Goal: Transaction & Acquisition: Purchase product/service

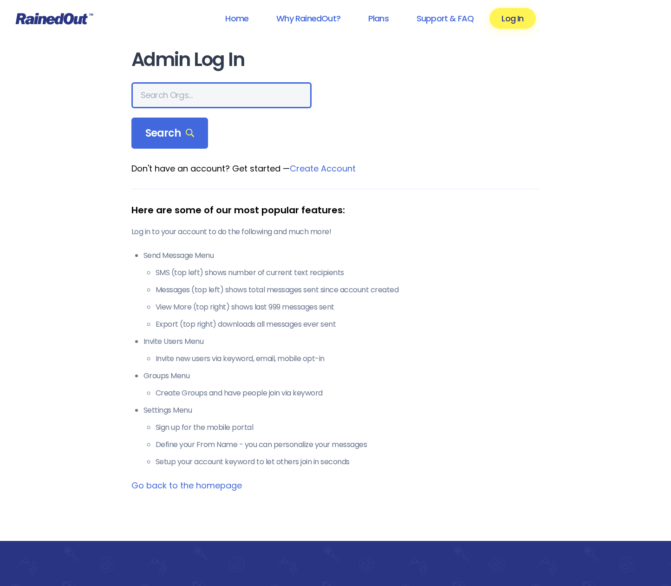
click at [154, 99] on input "text" at bounding box center [221, 95] width 180 height 26
type input "Elgin BMX"
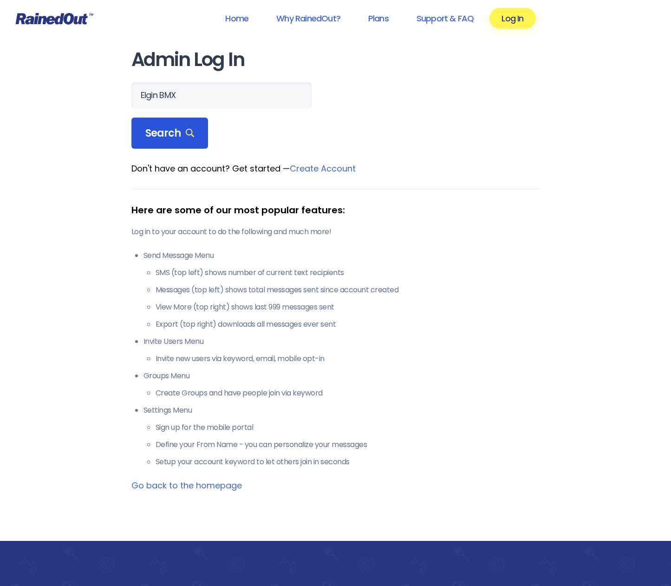
click at [157, 135] on span "Search" at bounding box center [169, 133] width 49 height 13
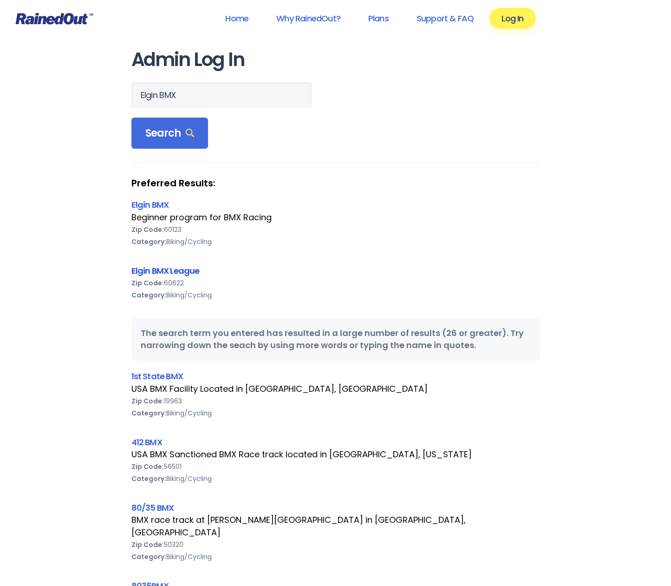
click at [159, 269] on link "Elgin BMX League" at bounding box center [165, 271] width 68 height 12
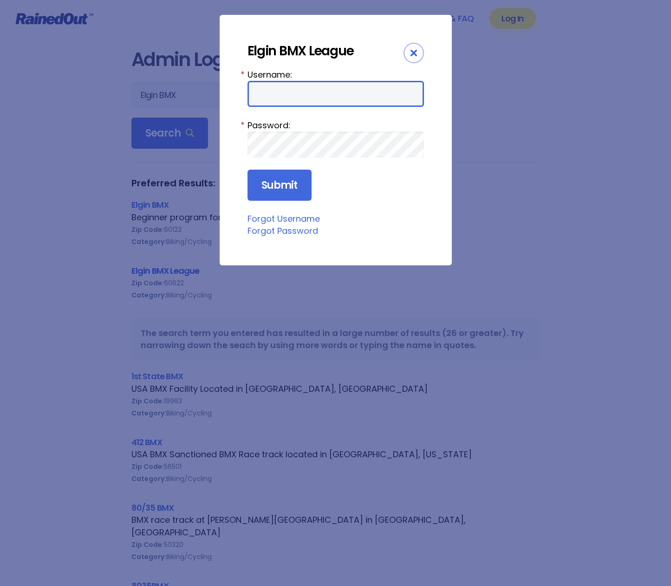
type input "ElginBMX"
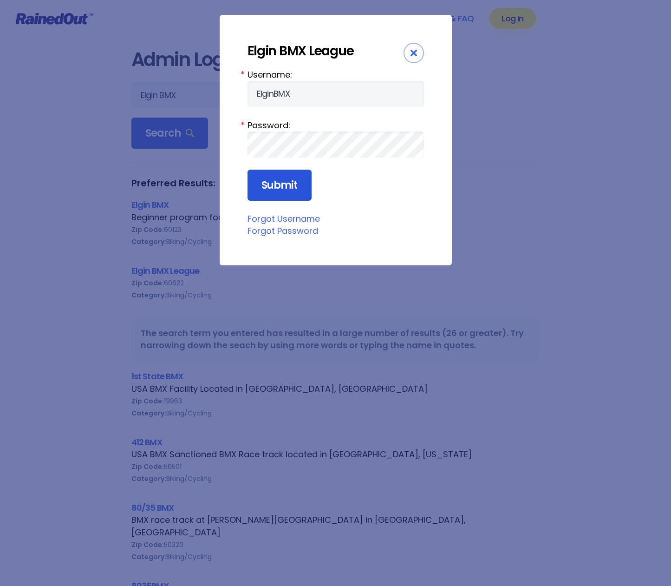
click at [274, 185] on input "Submit" at bounding box center [280, 186] width 64 height 32
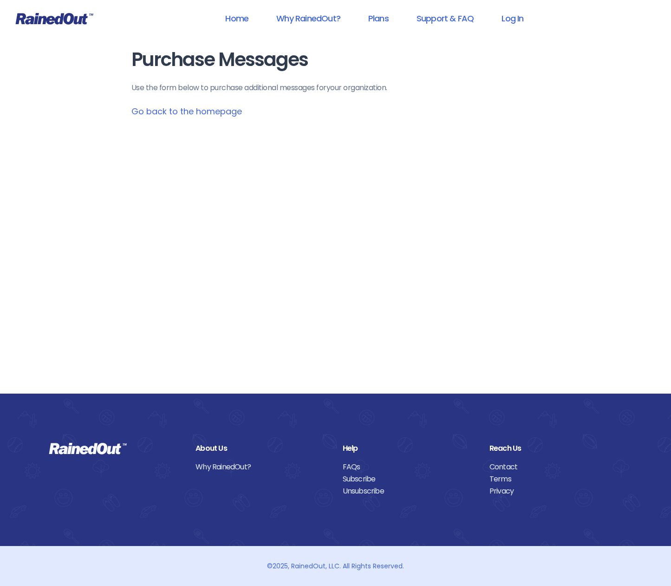
click at [157, 114] on link "Go back to the homepage" at bounding box center [186, 111] width 111 height 12
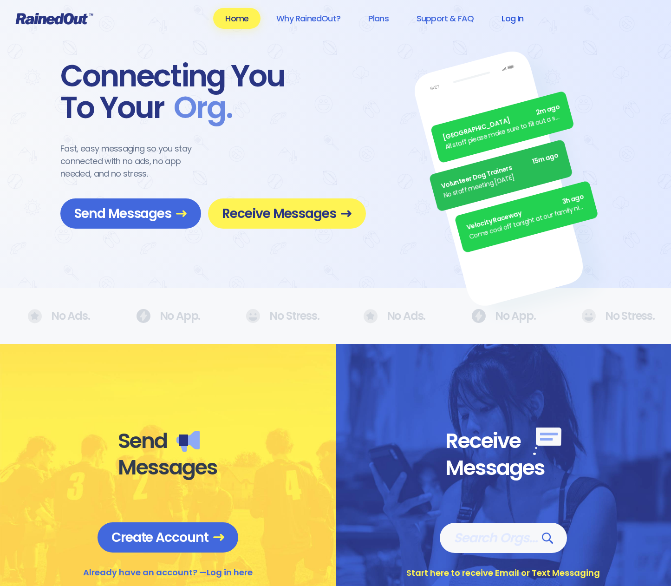
click at [513, 19] on link "Log In" at bounding box center [513, 18] width 46 height 21
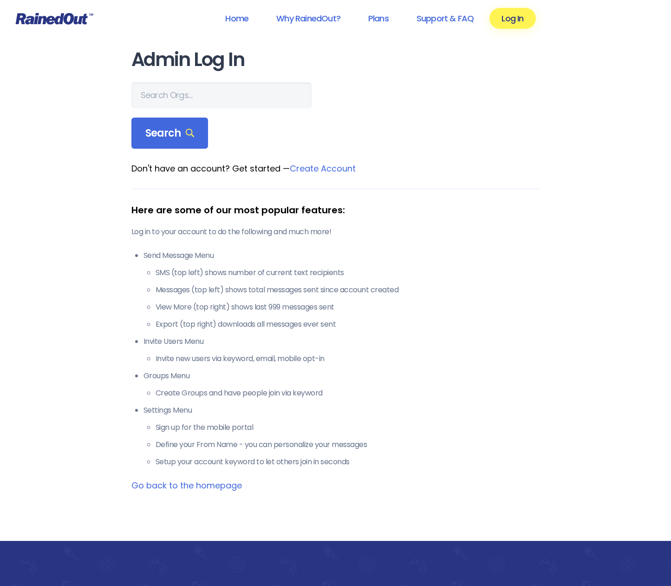
click at [327, 170] on link "Create Account" at bounding box center [323, 169] width 66 height 12
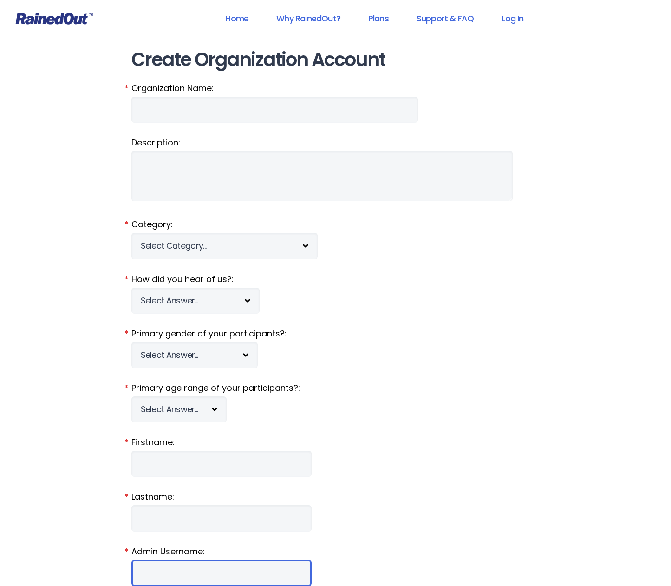
type input "ElginBMX"
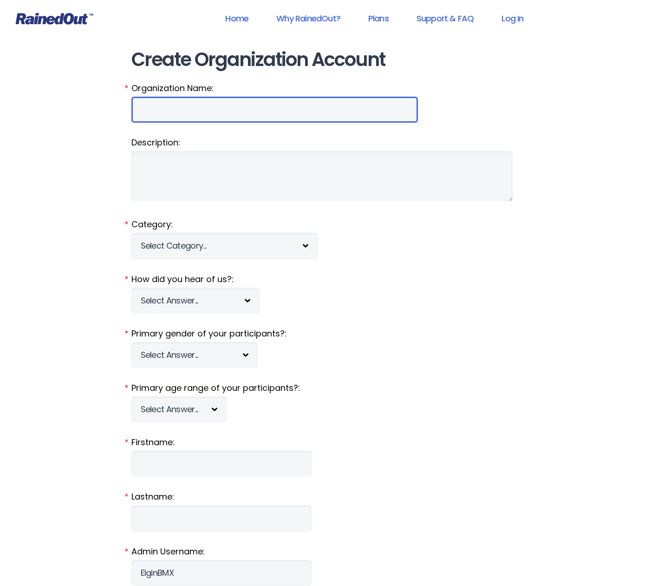
click at [168, 113] on input "Organization Name:" at bounding box center [274, 110] width 287 height 26
type input "ElginBMXLeague - Fall 2025"
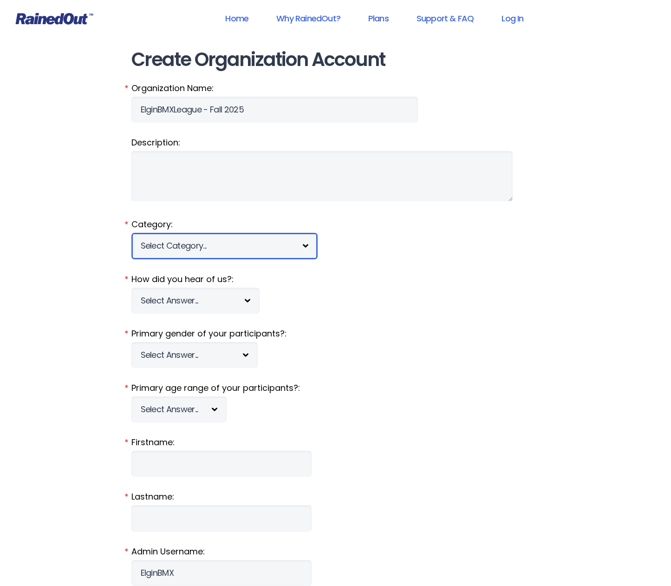
click at [164, 245] on select "Select Category... 5K Walk/Run Aerobics/Fitness ABCA AYF NSCAA Performance Moto…" at bounding box center [224, 246] width 186 height 26
select select "64"
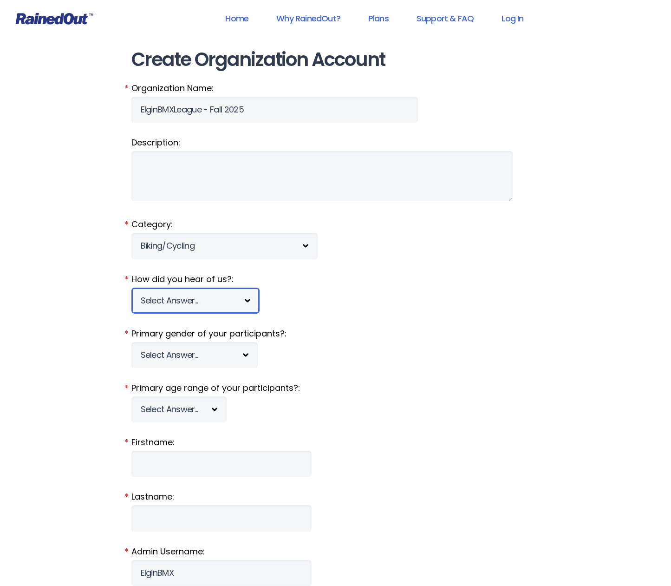
click at [160, 302] on select "Select Answer... Tournament Facebook/Social Media Referral Web Search Other" at bounding box center [195, 301] width 128 height 26
select select "2"
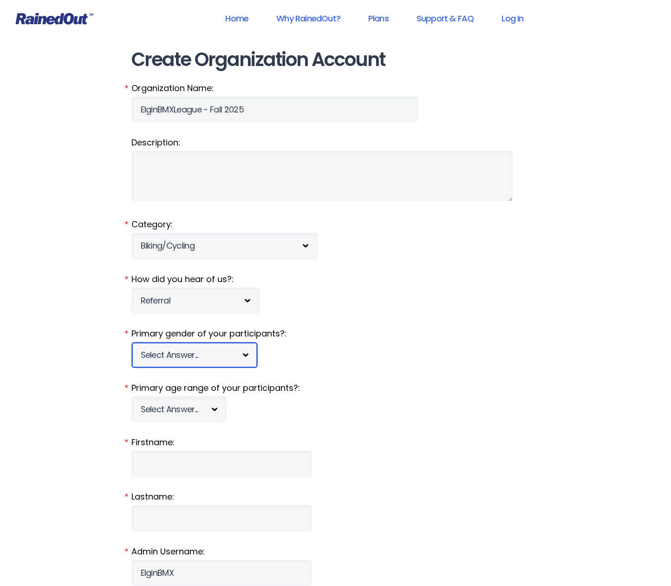
click at [166, 355] on select "Select Answer... [DEMOGRAPHIC_DATA] [DEMOGRAPHIC_DATA] Co-ed" at bounding box center [194, 355] width 126 height 26
select select "c"
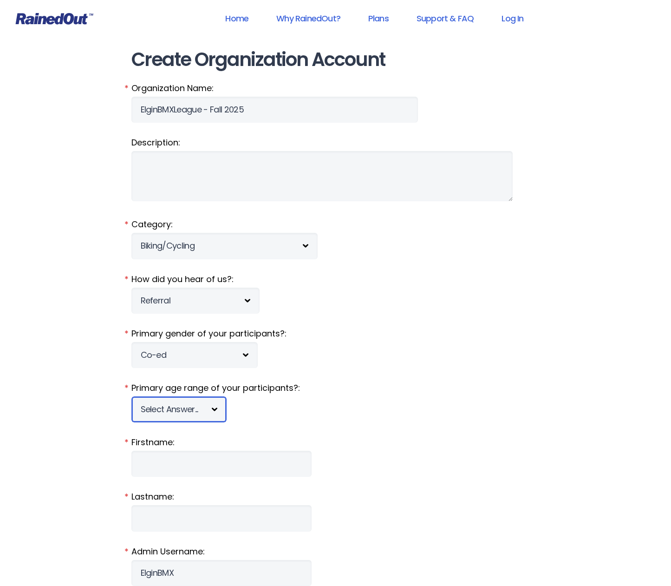
click at [196, 412] on select "Select Answer... Under 5 6-7 8-9 [PHONE_NUMBER] [PHONE_NUMBER] 18-20 21+ Mixed" at bounding box center [178, 409] width 95 height 26
select select "mixed"
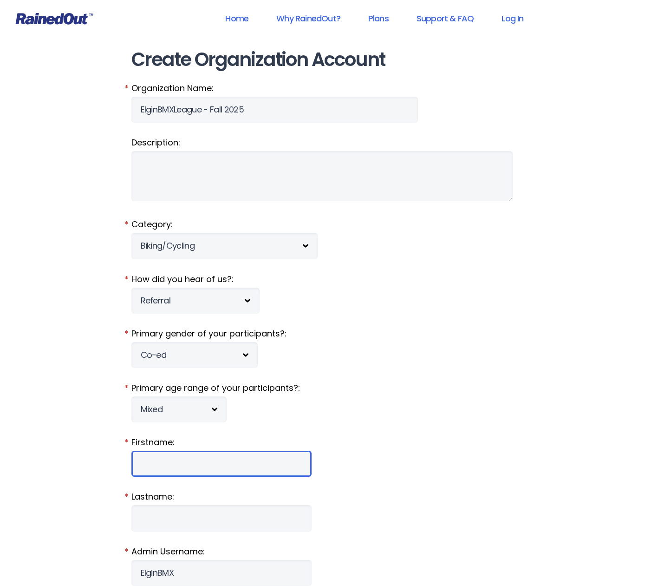
click at [164, 460] on input "Firstname:" at bounding box center [221, 464] width 180 height 26
type input "[PERSON_NAME]"
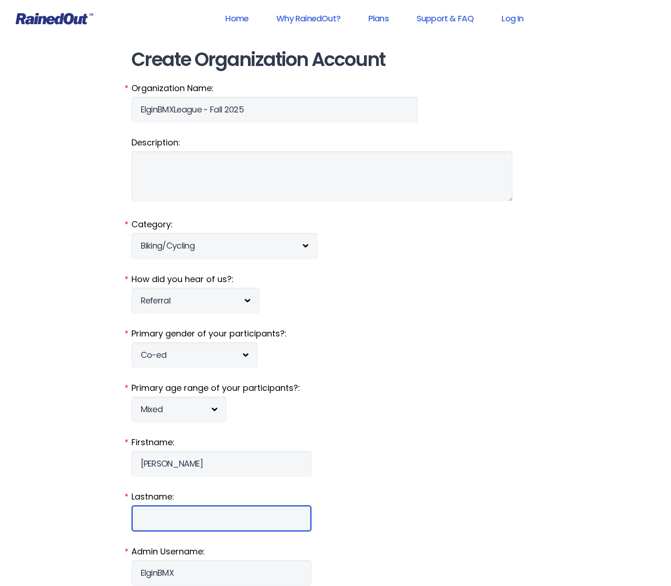
type input "[PERSON_NAME]"
type input "[PERSON_NAME][EMAIL_ADDRESS][DOMAIN_NAME]"
type input "[STREET_ADDRESS]"
type input "Elmhurst"
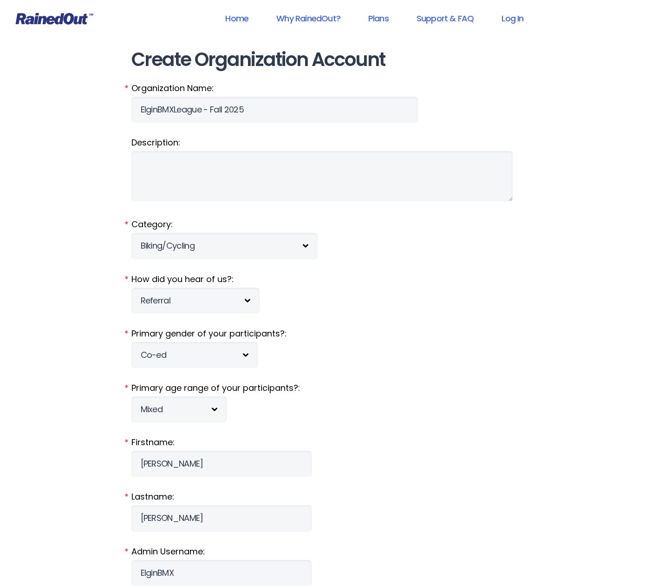
select select "IL"
type input "60126"
type input "3129193637"
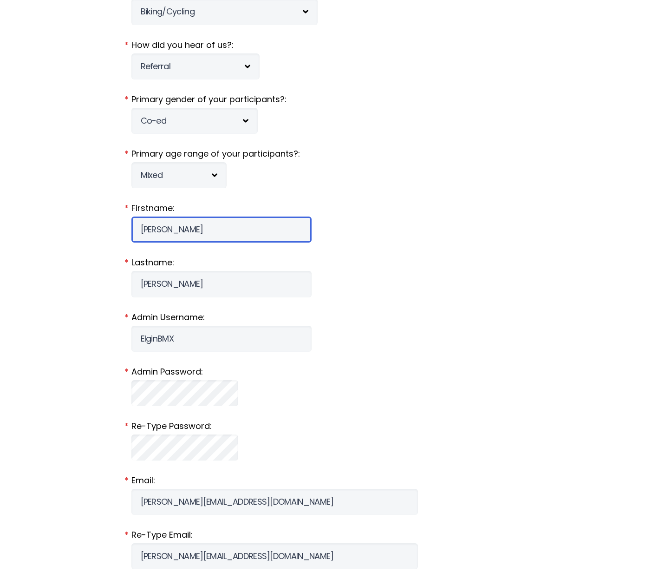
scroll to position [235, 0]
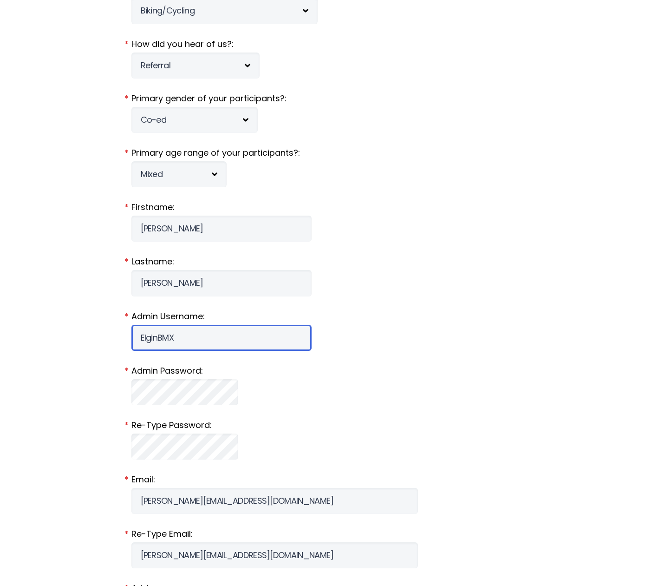
click at [192, 338] on input "ElginBMX" at bounding box center [221, 338] width 180 height 26
type input "ElginBMXFall25"
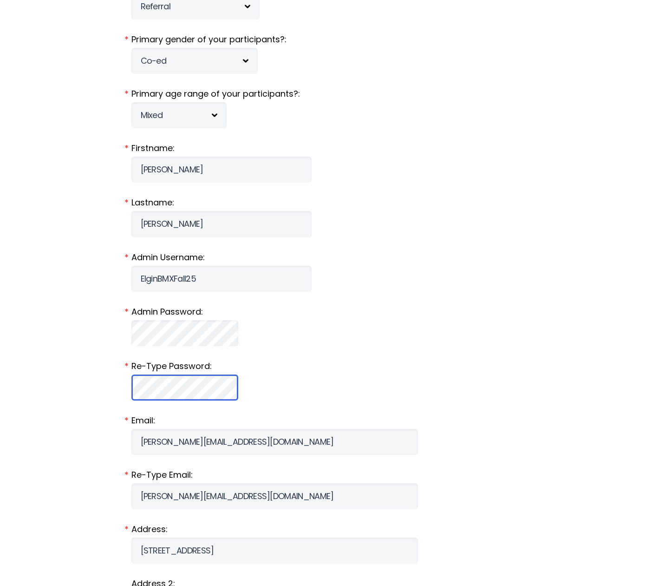
scroll to position [400, 0]
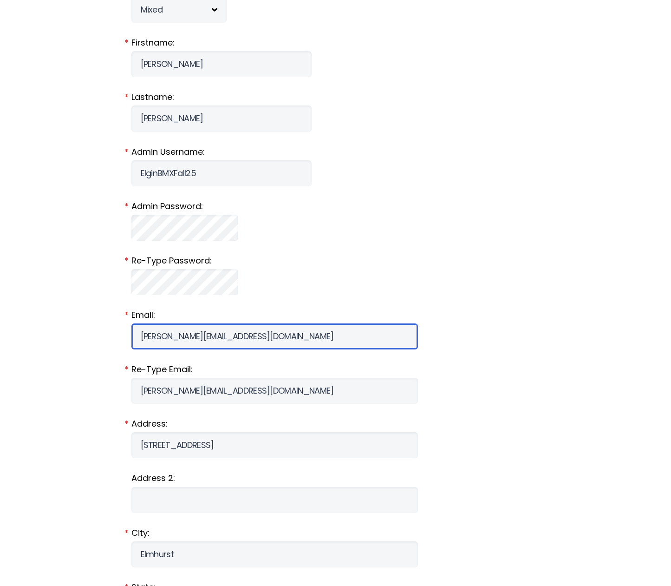
click at [215, 340] on input "[PERSON_NAME][EMAIL_ADDRESS][DOMAIN_NAME]" at bounding box center [274, 336] width 287 height 26
type input "[EMAIL_ADDRESS][DOMAIN_NAME]"
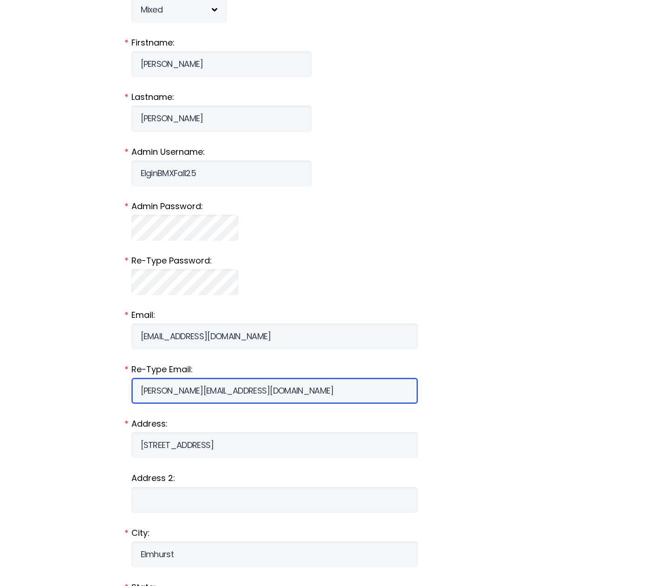
paste input "info@elginbmxleague"
type input "[EMAIL_ADDRESS][DOMAIN_NAME]"
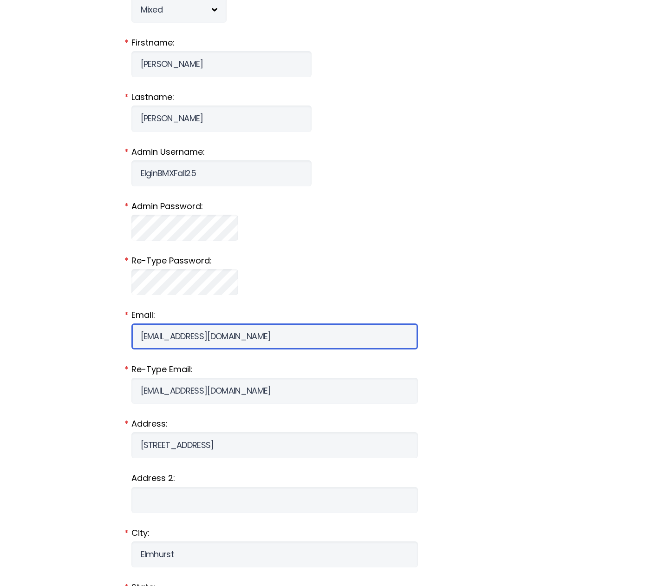
click at [223, 333] on input "[EMAIL_ADDRESS][DOMAIN_NAME]" at bounding box center [274, 336] width 287 height 26
paste input "text"
type input "[EMAIL_ADDRESS][DOMAIN_NAME]"
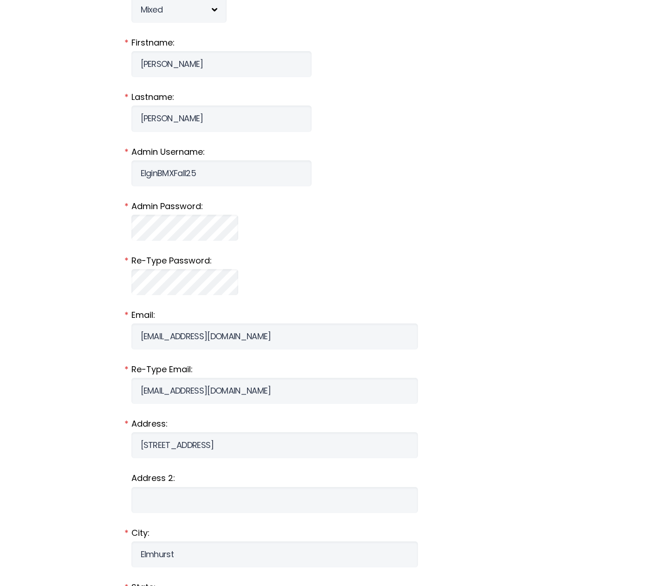
click at [71, 328] on div "Home Why RainedOut? Plans Support & FAQ Log In Create Organization Account Keep…" at bounding box center [335, 406] width 671 height 1613
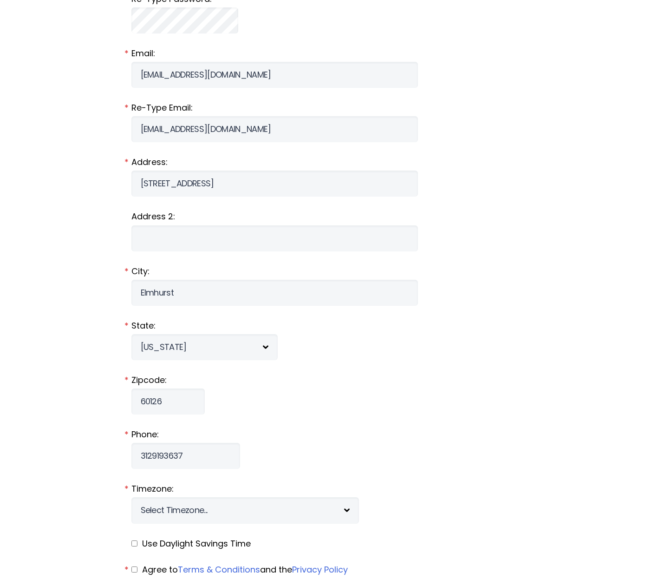
scroll to position [686, 0]
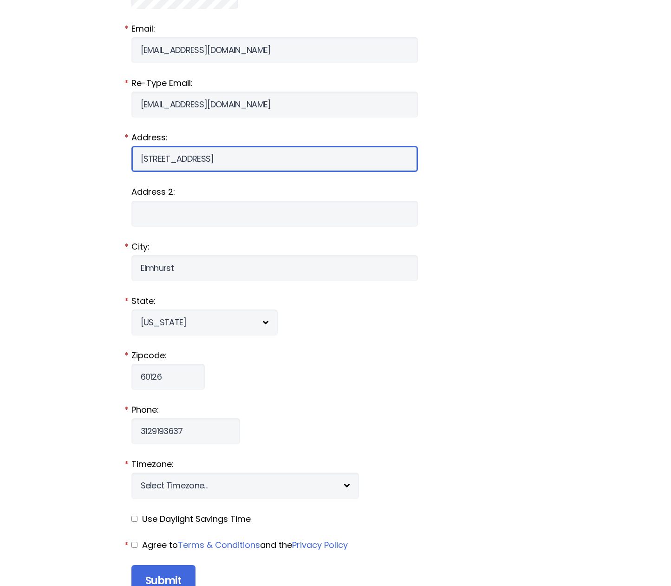
click at [163, 157] on input "[STREET_ADDRESS]" at bounding box center [274, 159] width 287 height 26
type input "[STREET_ADDRESS]"
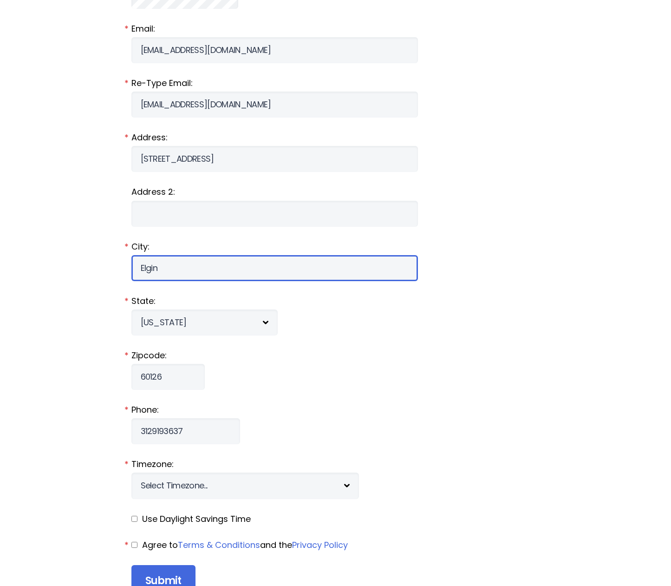
type input "Elgin"
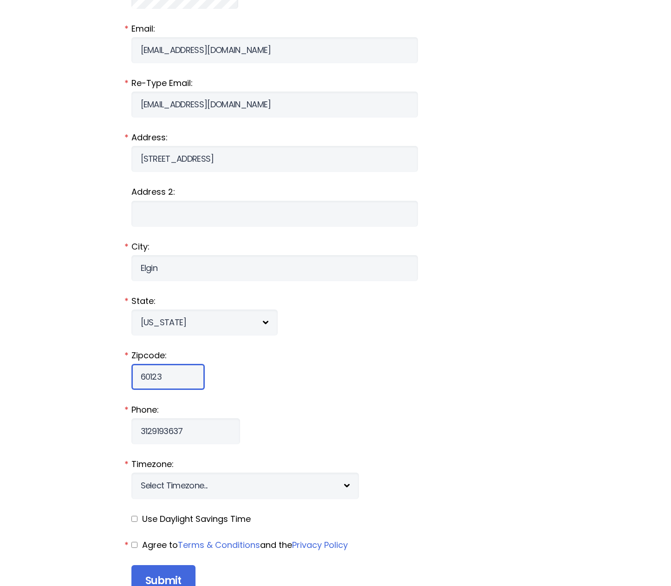
type input "60123"
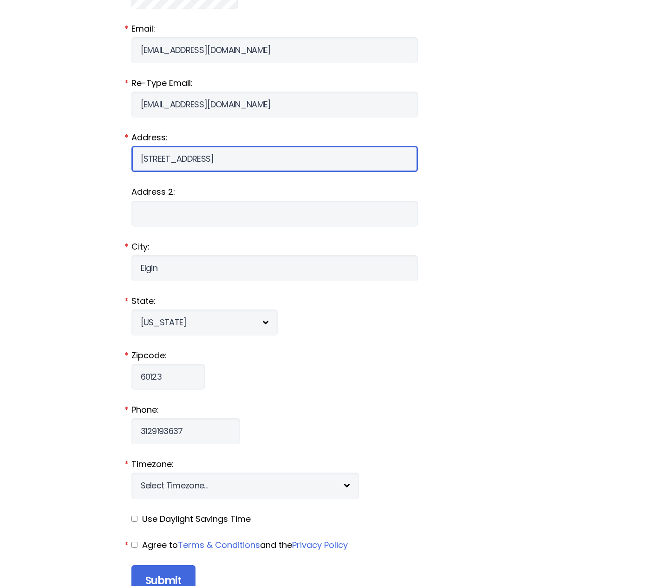
click at [146, 163] on input "[STREET_ADDRESS]" at bounding box center [274, 159] width 287 height 26
click at [146, 162] on input "[STREET_ADDRESS]" at bounding box center [274, 159] width 287 height 26
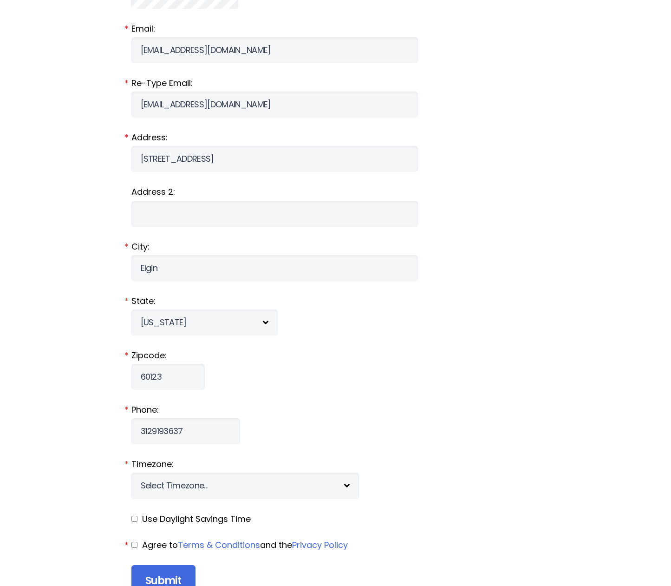
click at [82, 305] on div "Home Why RainedOut? Plans Support & FAQ Log In Create Organization Account Keep…" at bounding box center [335, 120] width 671 height 1613
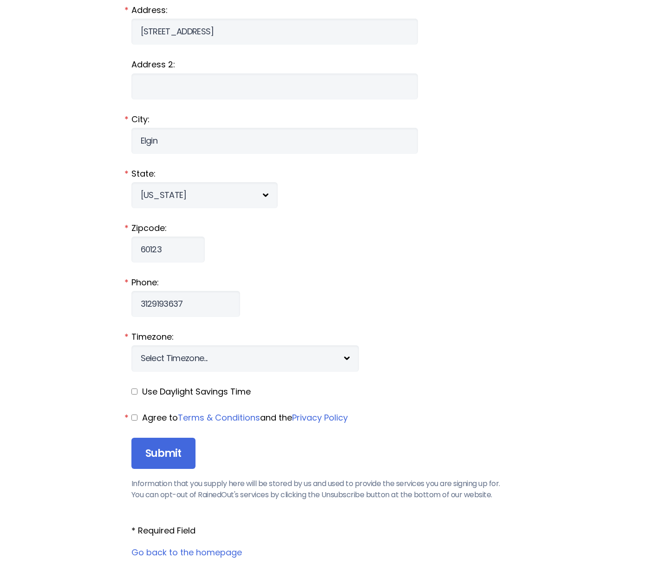
scroll to position [937, 0]
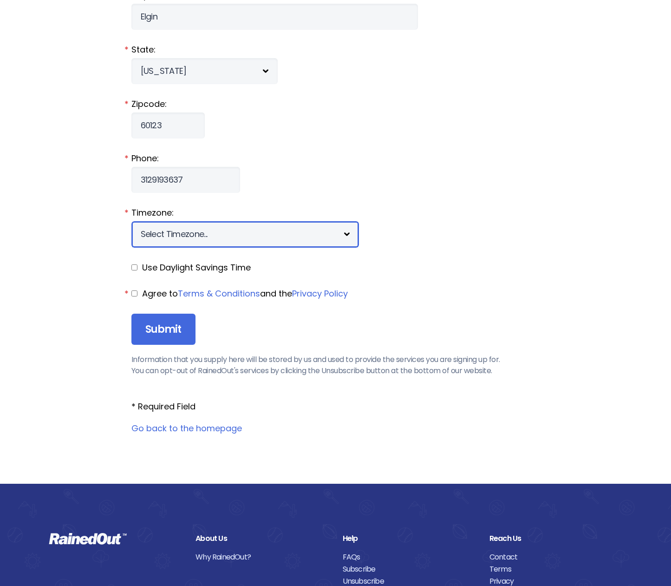
click at [183, 232] on select "Select Timezone... [+12] [PERSON_NAME][US_STATE] [+11] [GEOGRAPHIC_DATA] [+10] …" at bounding box center [245, 234] width 228 height 26
select select "-6"
click at [133, 269] on input "checkbox" at bounding box center [134, 267] width 6 height 6
checkbox input "true"
click at [135, 294] on input "checkbox" at bounding box center [134, 293] width 6 height 6
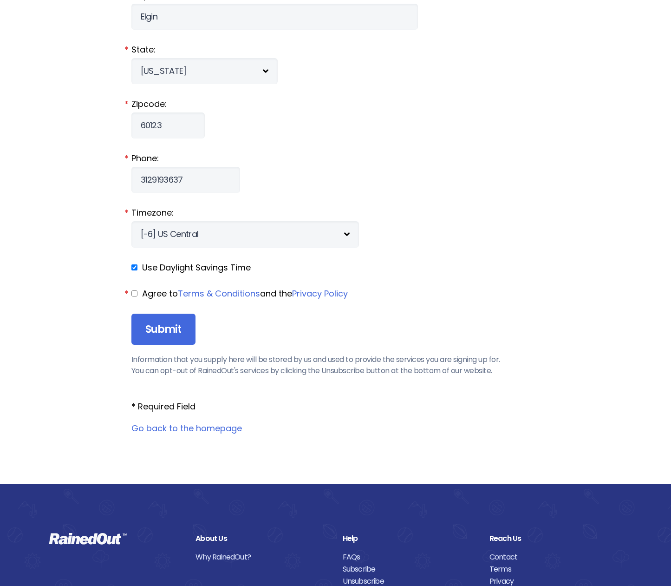
checkbox input "true"
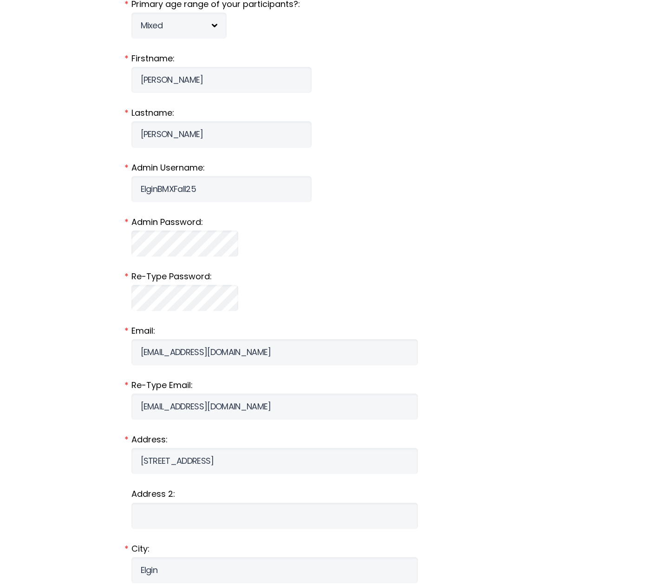
scroll to position [591, 0]
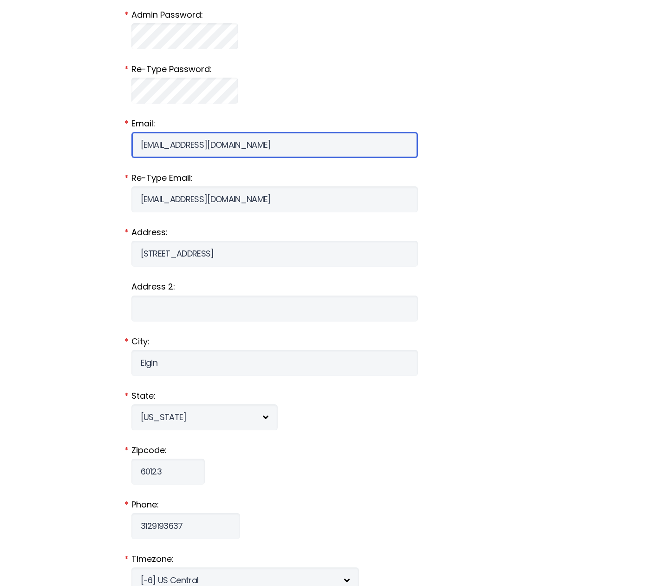
click at [223, 144] on input "[EMAIL_ADDRESS][DOMAIN_NAME]" at bounding box center [274, 145] width 287 height 26
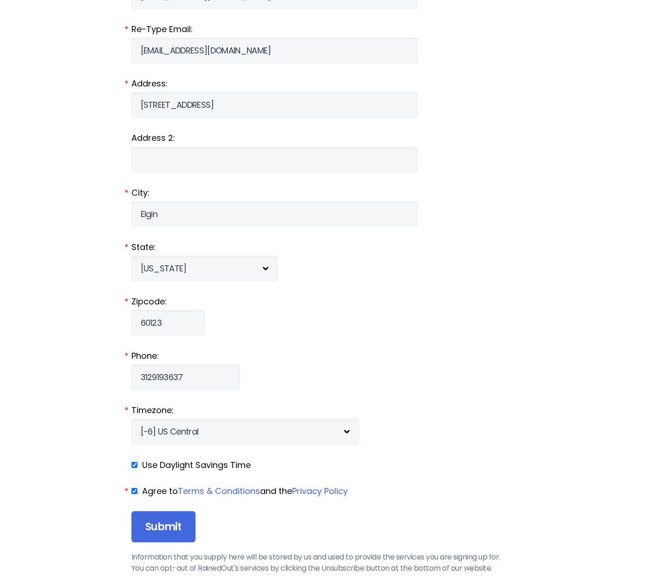
scroll to position [915, 0]
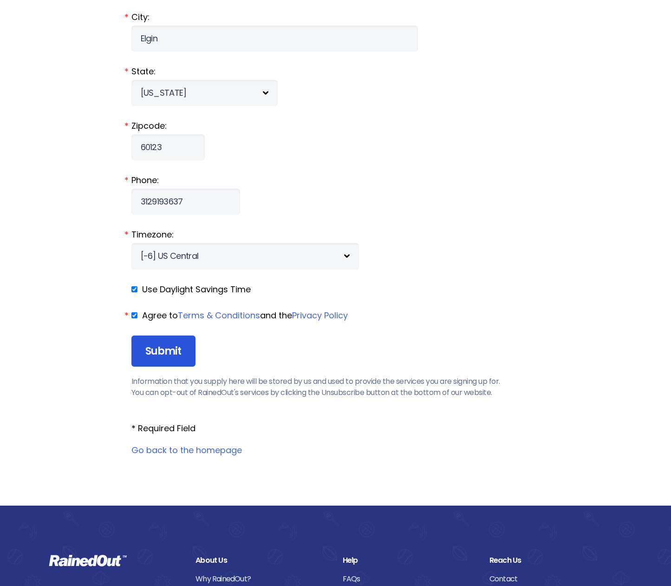
click at [161, 351] on input "Submit" at bounding box center [163, 351] width 64 height 32
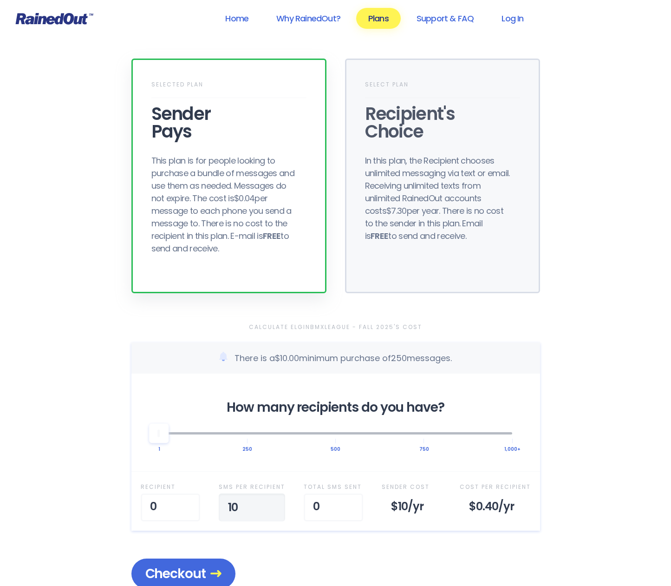
click at [255, 506] on input "10" at bounding box center [252, 507] width 66 height 28
drag, startPoint x: 230, startPoint y: 504, endPoint x: 215, endPoint y: 503, distance: 14.5
click at [215, 503] on div "Recipient 0 SMS per Recipient 10 Total SMS Sent 0 Sender Cost $10 /yr Cost Per …" at bounding box center [335, 500] width 409 height 59
drag, startPoint x: 166, startPoint y: 510, endPoint x: 130, endPoint y: 503, distance: 37.5
click at [164, 427] on div at bounding box center [160, 433] width 20 height 20
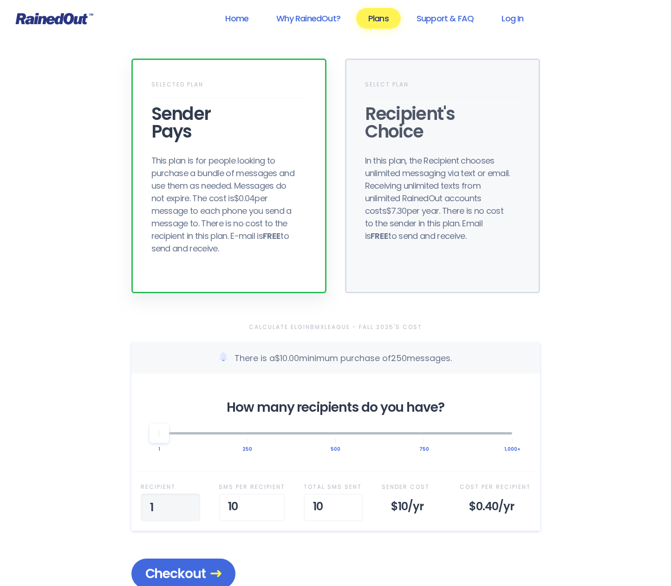
click at [175, 505] on input "1" at bounding box center [170, 507] width 59 height 28
type input "68"
click at [229, 502] on input "10" at bounding box center [244, 507] width 66 height 28
type input "2"
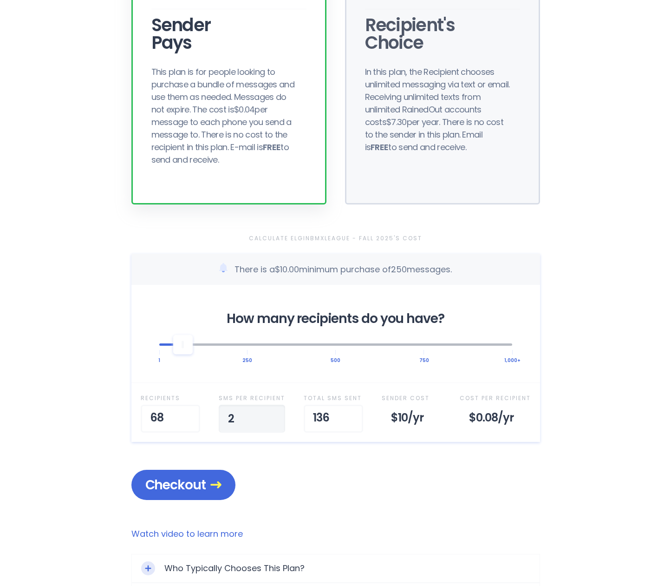
scroll to position [137, 0]
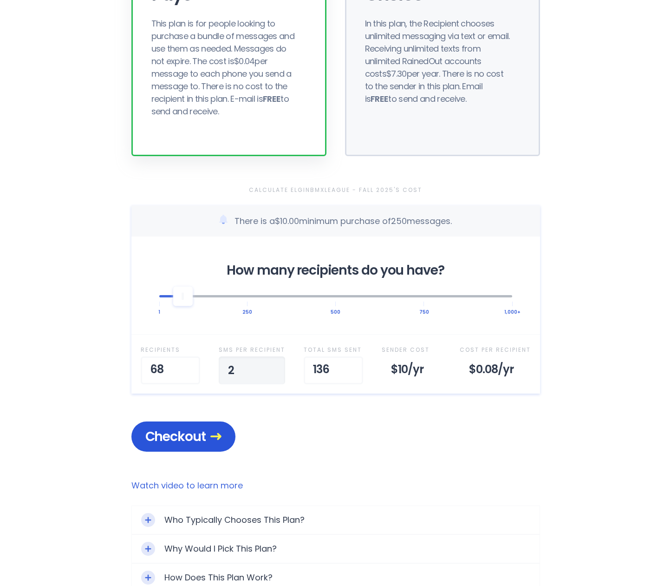
click at [177, 437] on span "Checkout" at bounding box center [183, 436] width 76 height 16
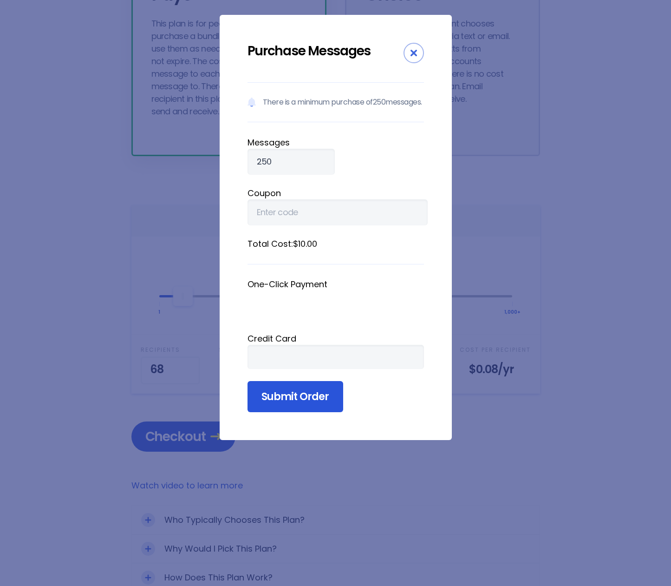
click at [289, 410] on input "Submit Order" at bounding box center [296, 397] width 96 height 32
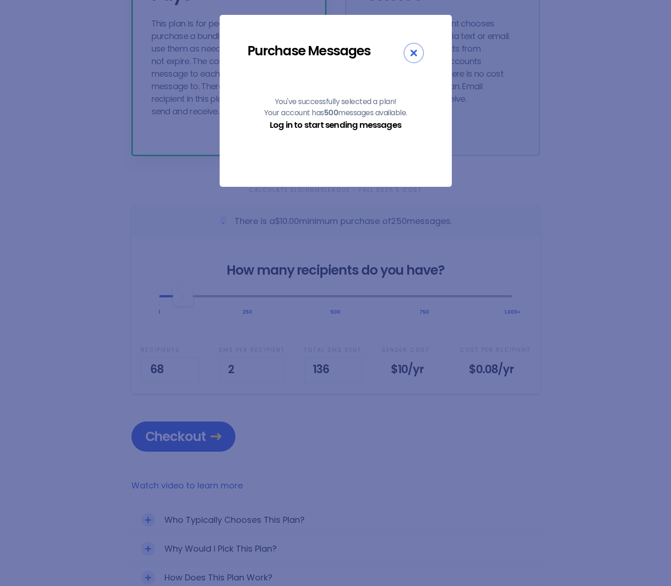
click at [355, 127] on link "Log in to start sending messages" at bounding box center [335, 125] width 131 height 12
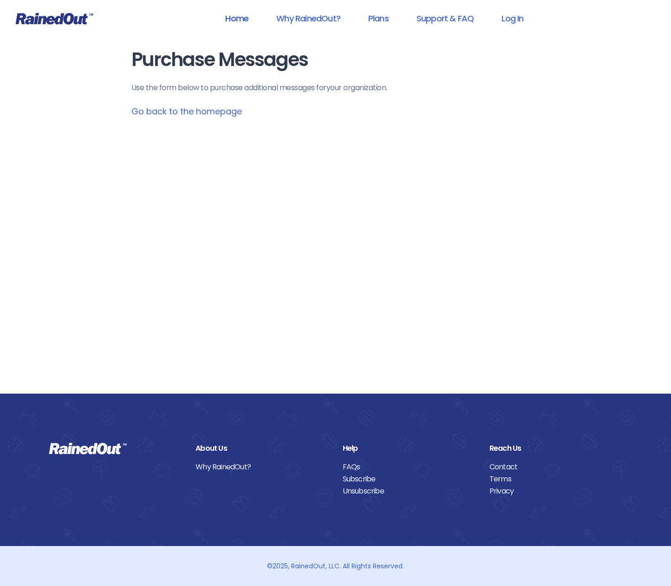
click at [241, 18] on link "Home" at bounding box center [236, 18] width 47 height 21
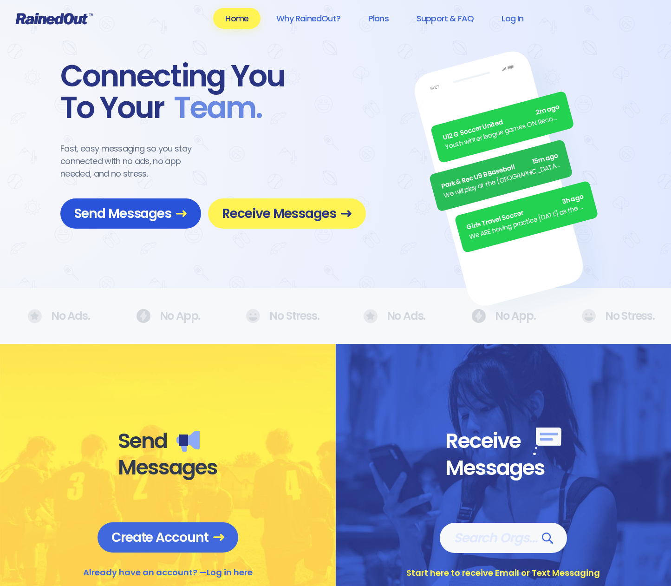
click at [158, 217] on span "Send Messages" at bounding box center [130, 213] width 113 height 16
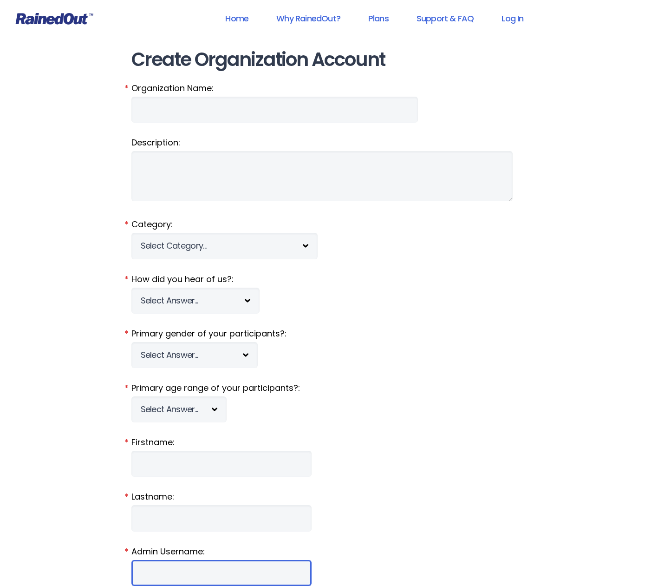
type input "ElginBMXFall25"
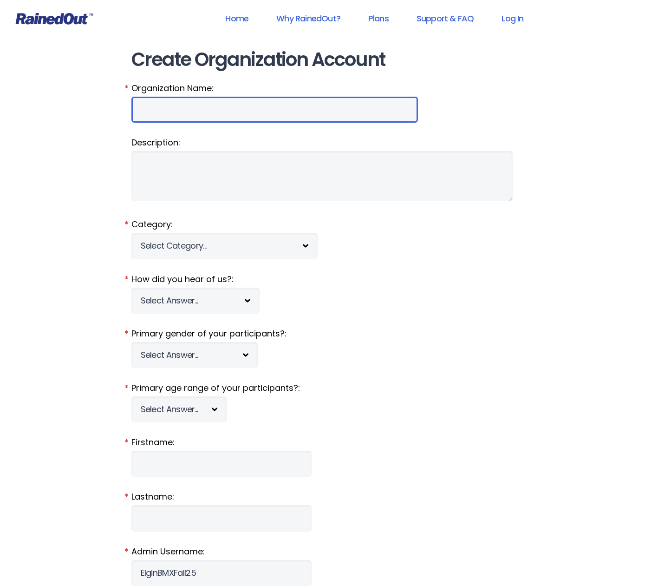
click at [159, 109] on input "Organization Name:" at bounding box center [274, 110] width 287 height 26
type input "ElginBMXLeague - Fall 2025"
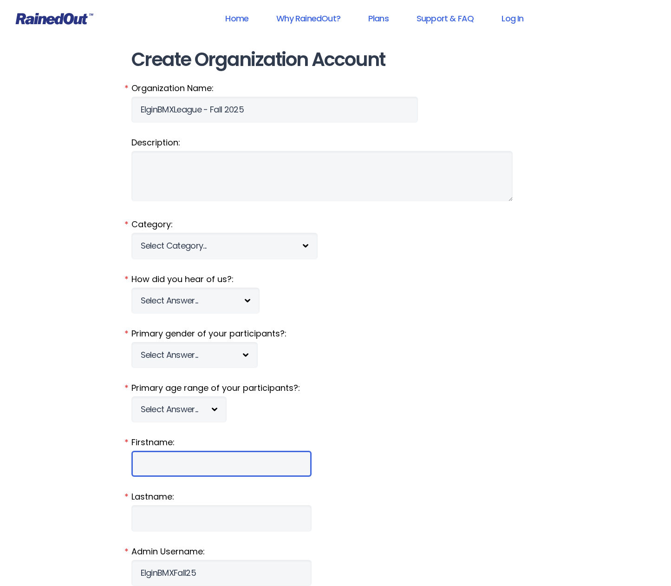
type input "[PERSON_NAME]"
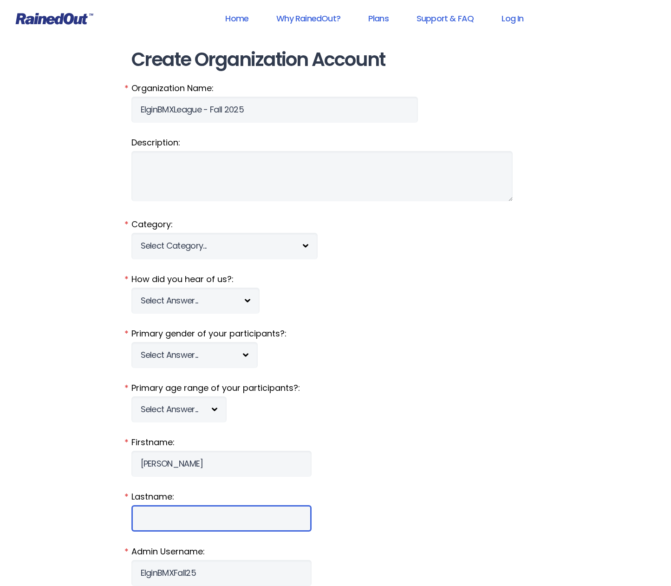
type input "[PERSON_NAME]"
type input "[EMAIL_ADDRESS][DOMAIN_NAME]"
type input "[STREET_ADDRESS]"
type input "Elgin"
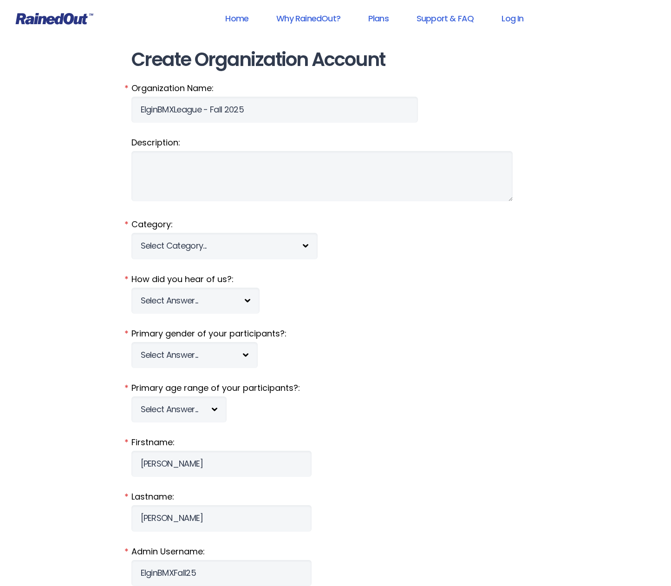
select select "IL"
type input "60123"
type input "3129193637"
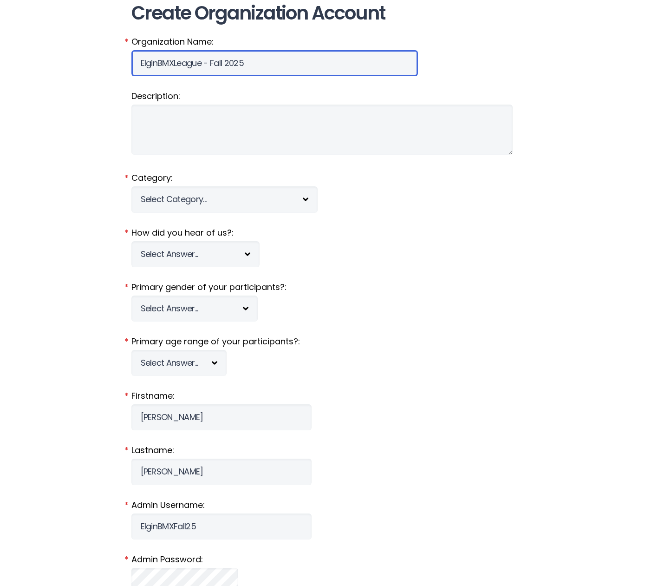
scroll to position [48, 0]
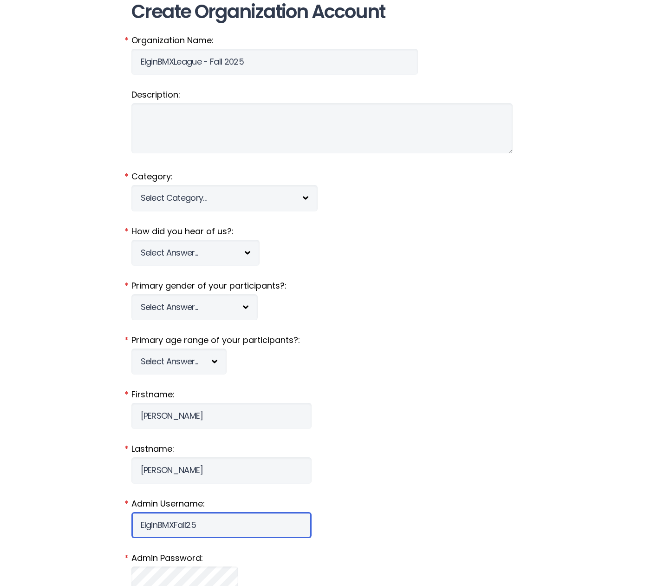
click at [164, 522] on input "ElginBMXFall25" at bounding box center [221, 525] width 180 height 26
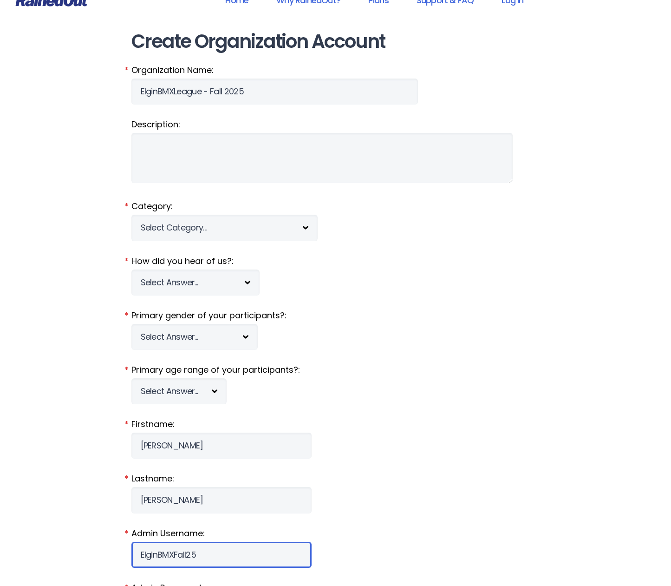
scroll to position [0, 0]
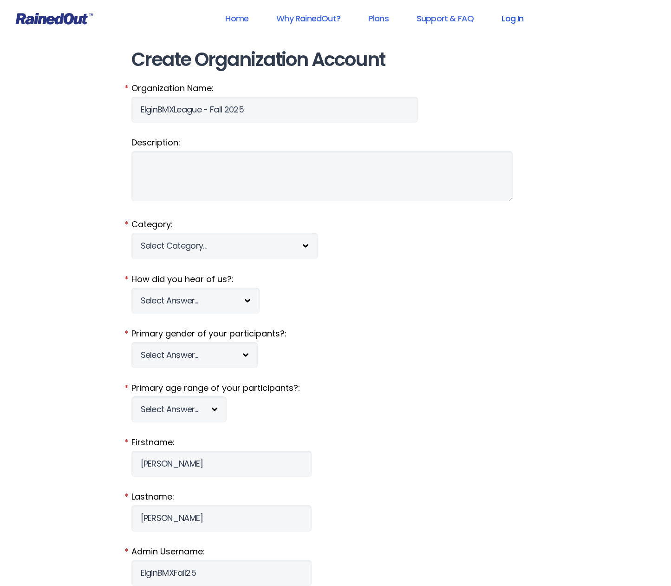
click at [516, 19] on link "Log In" at bounding box center [513, 18] width 46 height 21
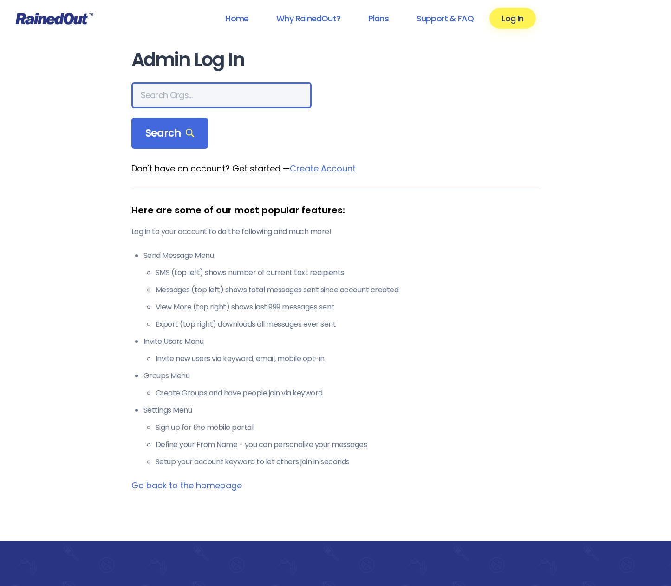
click at [193, 97] on input "text" at bounding box center [221, 95] width 180 height 26
paste input "ElginBMXFall25"
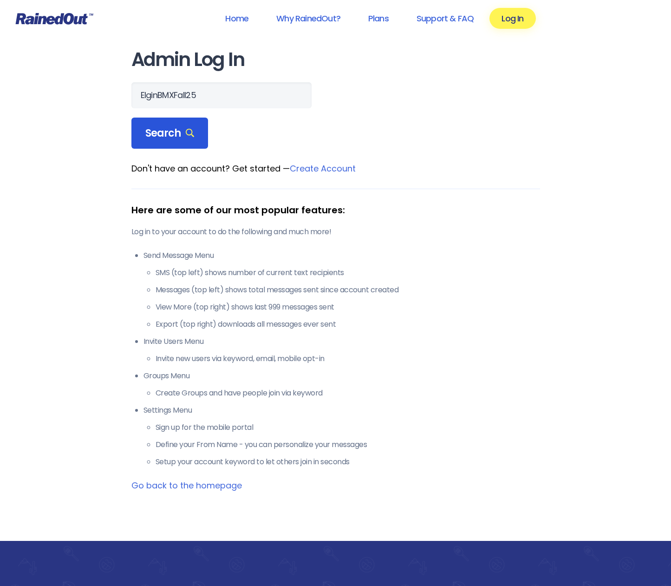
click at [186, 131] on icon at bounding box center [190, 133] width 9 height 9
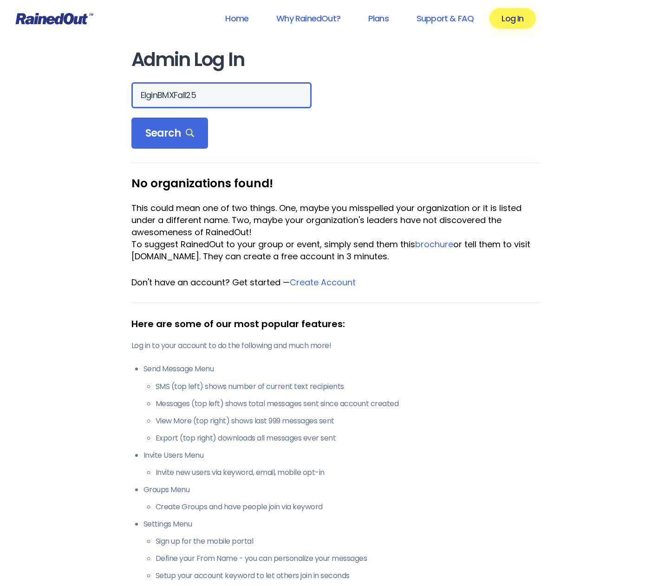
click at [189, 92] on input "ElginBMXFall25" at bounding box center [221, 95] width 180 height 26
type input "Elgin BMX"
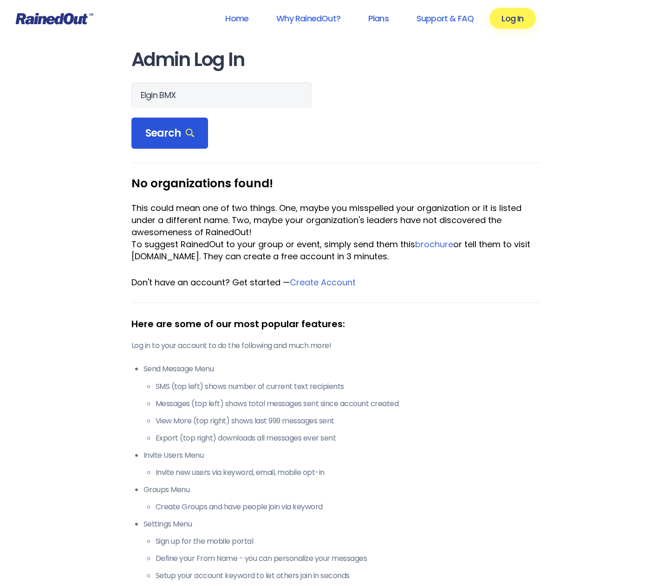
click at [175, 133] on span "Search" at bounding box center [169, 133] width 49 height 13
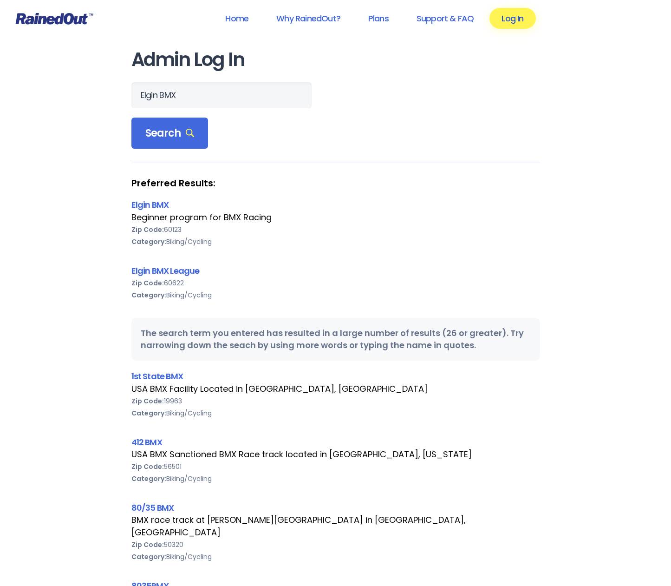
click at [501, 24] on link "Log In" at bounding box center [513, 18] width 46 height 21
click at [517, 17] on link "Log In" at bounding box center [513, 18] width 46 height 21
click at [40, 19] on icon at bounding box center [55, 19] width 78 height 12
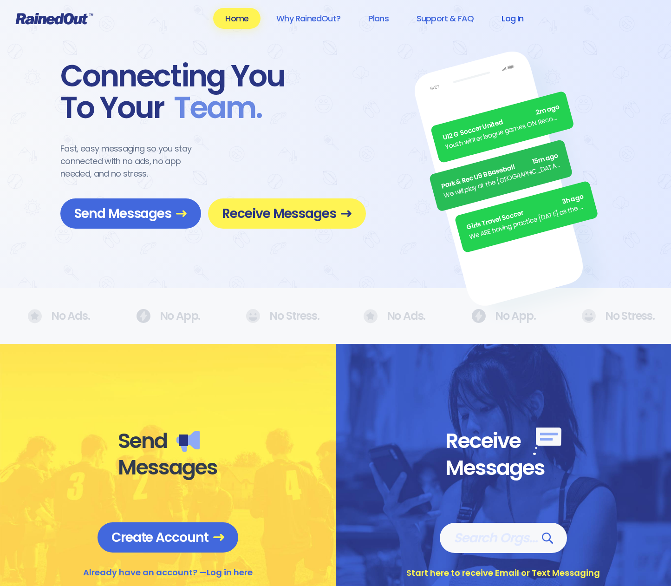
click at [532, 15] on link "Log In" at bounding box center [513, 18] width 46 height 21
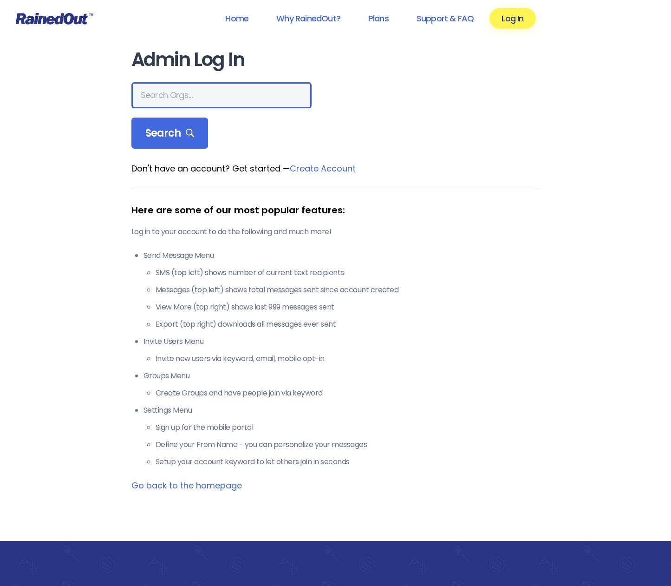
click at [160, 101] on input "text" at bounding box center [221, 95] width 180 height 26
